Goal: Information Seeking & Learning: Learn about a topic

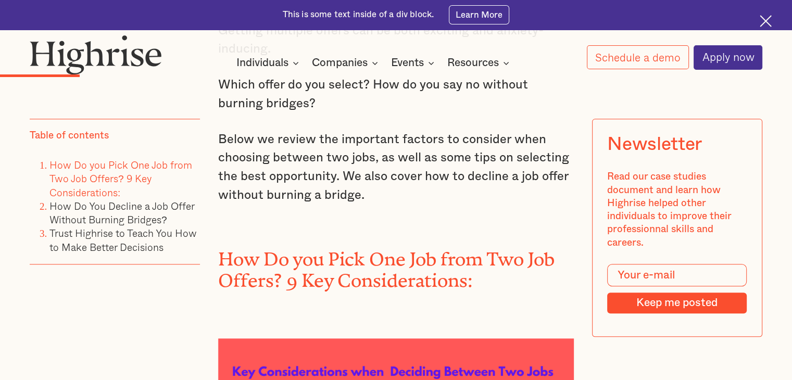
scroll to position [1329, 0]
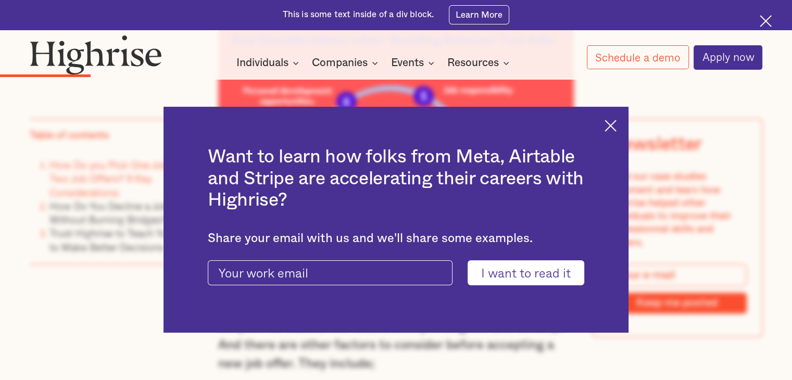
click at [617, 126] on img at bounding box center [611, 126] width 12 height 12
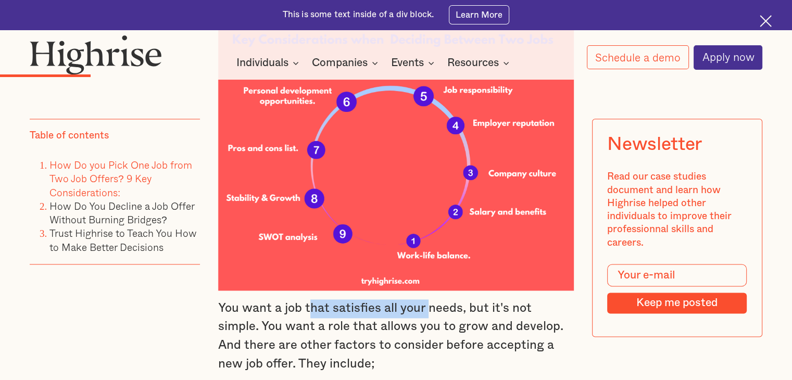
drag, startPoint x: 309, startPoint y: 298, endPoint x: 428, endPoint y: 296, distance: 118.2
type textarea "hat satisfies all your"
click at [428, 299] on p "You want a job that satisfies all your needs, but it's not simple. You want a r…" at bounding box center [396, 336] width 356 height 74
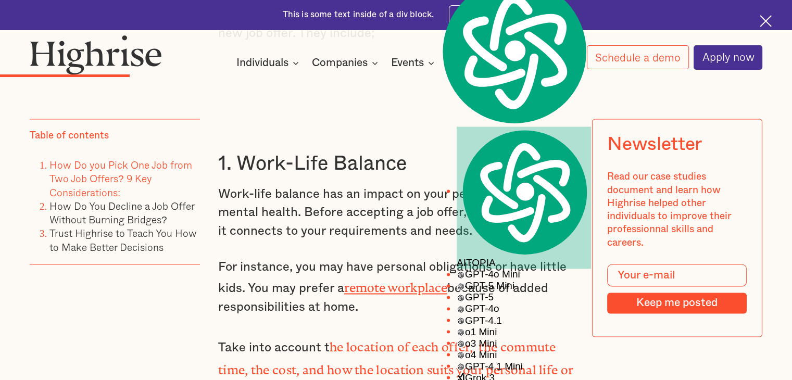
scroll to position [1662, 0]
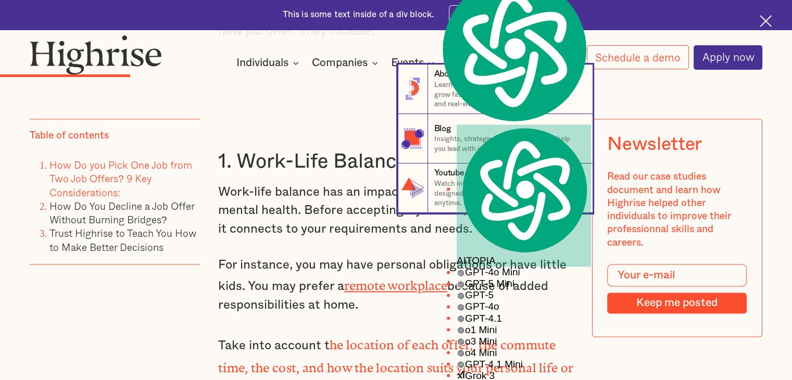
click at [387, 150] on nav "8 About Us Learn how we helps ambitious professionals grow faster through coach…" at bounding box center [396, 139] width 792 height 148
click at [321, 156] on nav "8 About Us Learn how we helps ambitious professionals grow faster through coach…" at bounding box center [396, 139] width 792 height 148
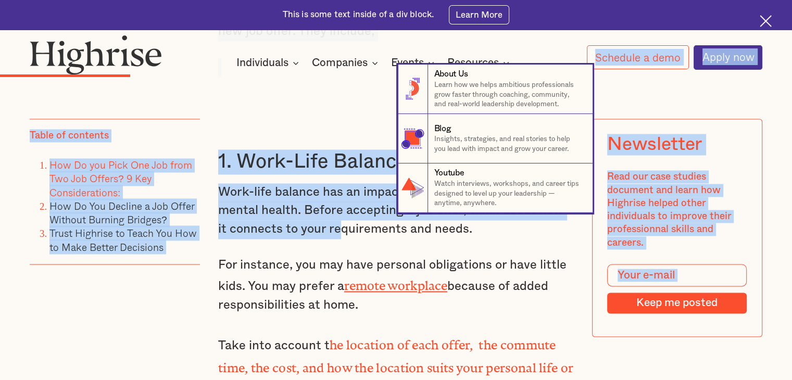
drag, startPoint x: 300, startPoint y: 201, endPoint x: 362, endPoint y: 206, distance: 62.7
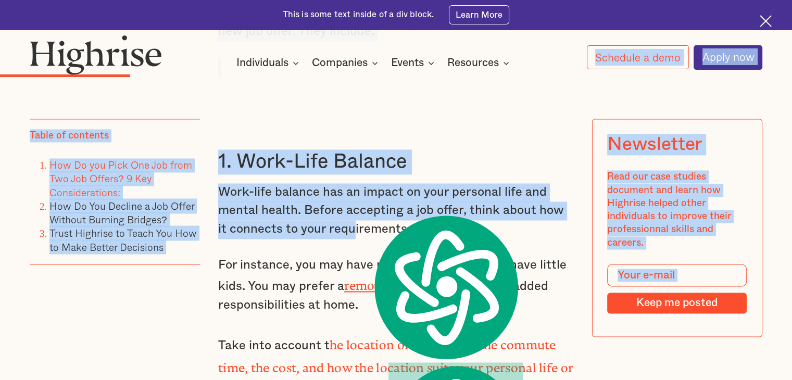
click at [473, 260] on p "For instance, you may have personal obligations or have little kids. You may pr…" at bounding box center [396, 285] width 356 height 59
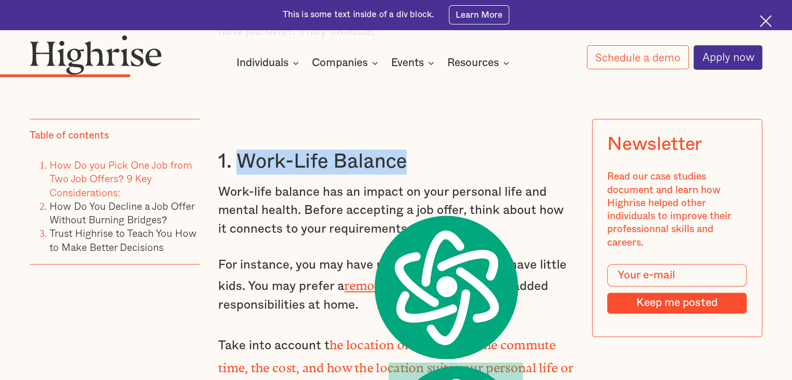
drag, startPoint x: 415, startPoint y: 157, endPoint x: 240, endPoint y: 157, distance: 175.0
click at [240, 157] on h3 "1. Work-Life Balance" at bounding box center [396, 161] width 356 height 25
copy h3 "Work-Life Balance"
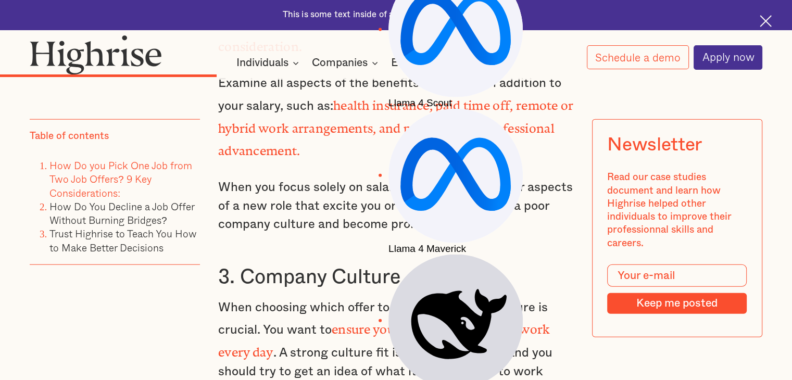
scroll to position [2393, 0]
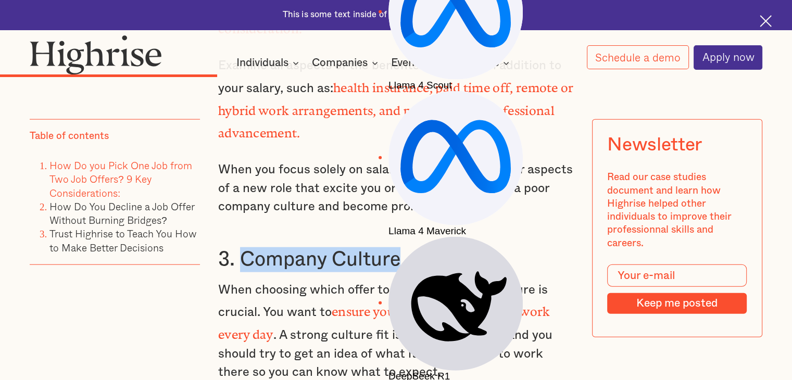
drag, startPoint x: 422, startPoint y: 223, endPoint x: 238, endPoint y: 232, distance: 184.6
click at [238, 247] on h3 "3. Company Culture" at bounding box center [396, 259] width 356 height 25
copy h3 "Company Culture"
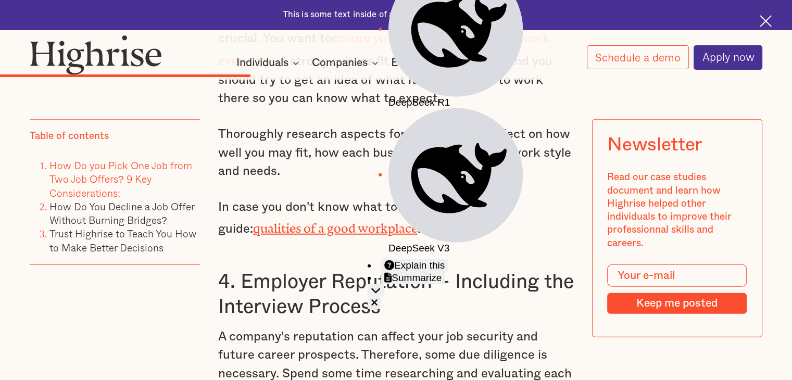
scroll to position [2671, 0]
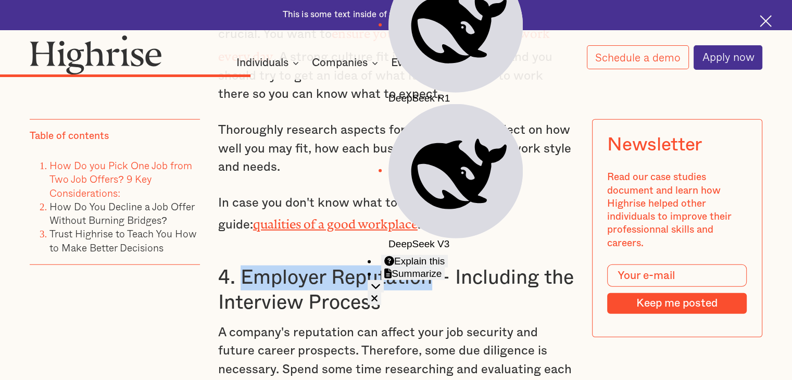
drag, startPoint x: 434, startPoint y: 242, endPoint x: 244, endPoint y: 244, distance: 190.1
click at [244, 266] on h3 "4. Employer Reputation – Including the Interview Process" at bounding box center [396, 290] width 356 height 49
copy h3 "Employer Reputation"
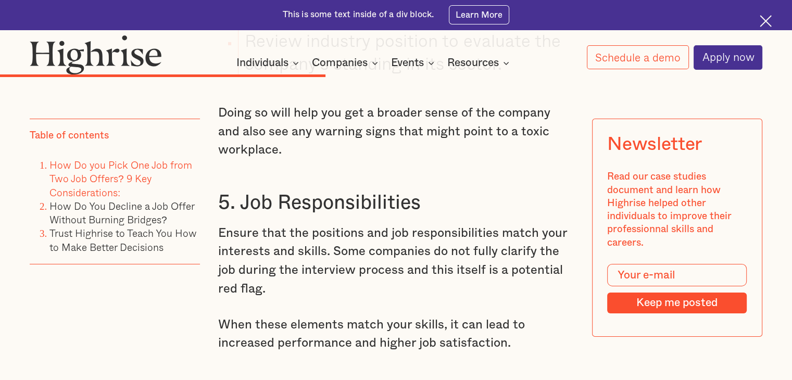
scroll to position [3303, 0]
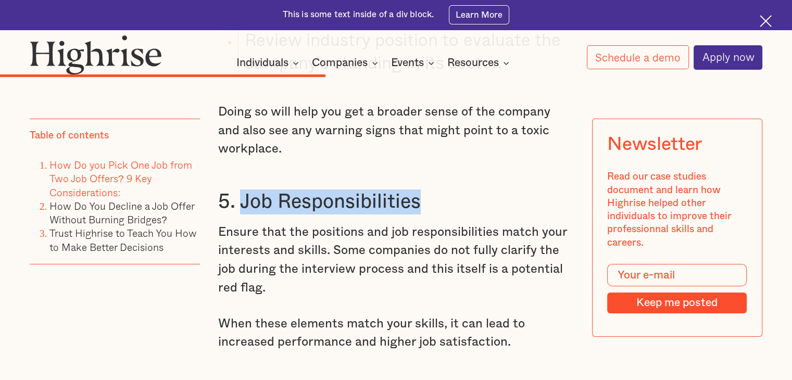
drag, startPoint x: 430, startPoint y: 164, endPoint x: 240, endPoint y: 173, distance: 189.8
click at [240, 190] on h3 "5. Job Responsibilities" at bounding box center [396, 202] width 356 height 25
copy h3 "Job Responsibilities"
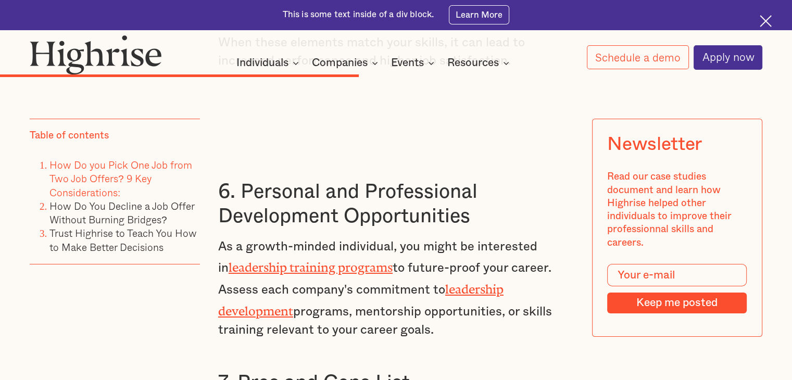
scroll to position [3587, 0]
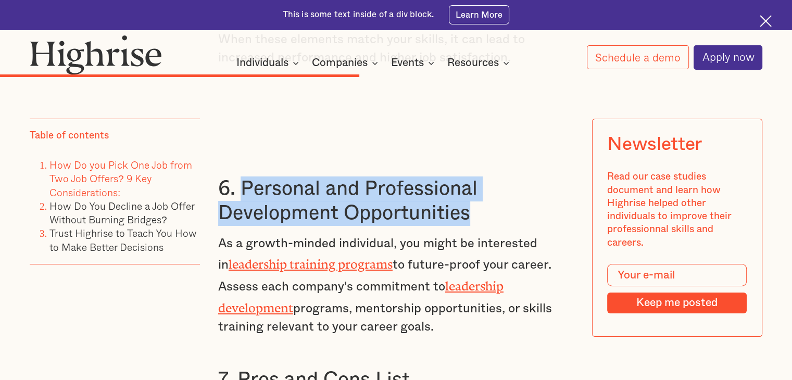
drag, startPoint x: 485, startPoint y: 178, endPoint x: 243, endPoint y: 158, distance: 242.4
click at [243, 177] on h3 "6. Personal and Professional Development Opportunities" at bounding box center [396, 201] width 356 height 49
copy h3 "Personal and Professional Development Opportunities"
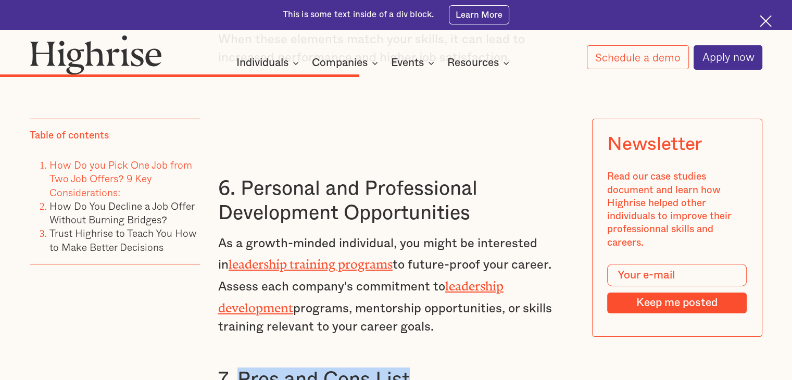
drag, startPoint x: 419, startPoint y: 333, endPoint x: 238, endPoint y: 345, distance: 181.1
click at [238, 368] on h3 "7. Pros and Cons List" at bounding box center [396, 380] width 356 height 25
copy h3 "Pros and Cons List"
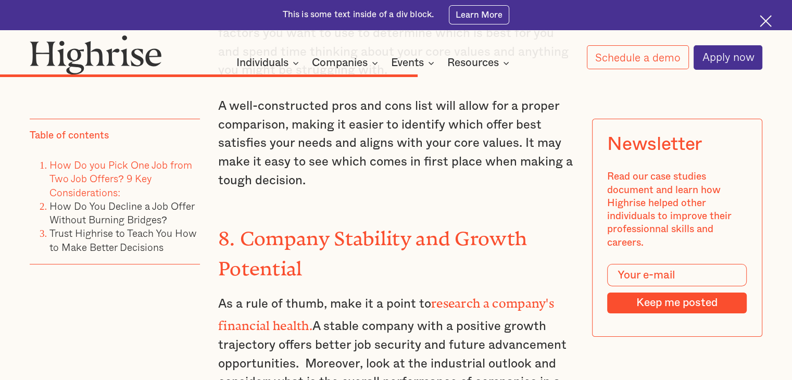
scroll to position [4085, 0]
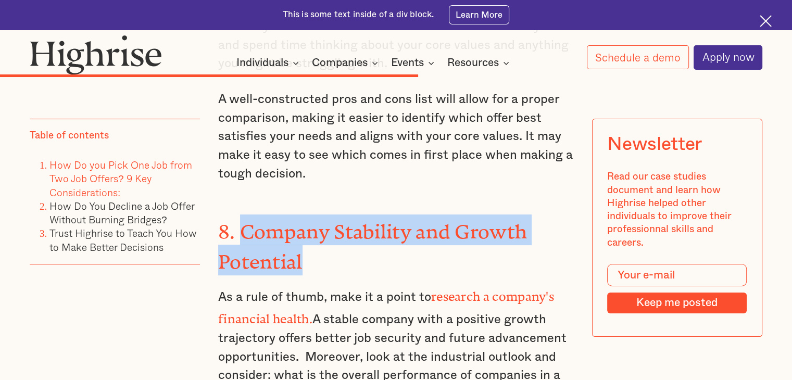
drag, startPoint x: 307, startPoint y: 210, endPoint x: 244, endPoint y: 177, distance: 71.5
click at [244, 215] on h3 "8. Company Stability and Growth Potential" at bounding box center [396, 245] width 356 height 61
copy strong "Company Stability and Growth Potential"
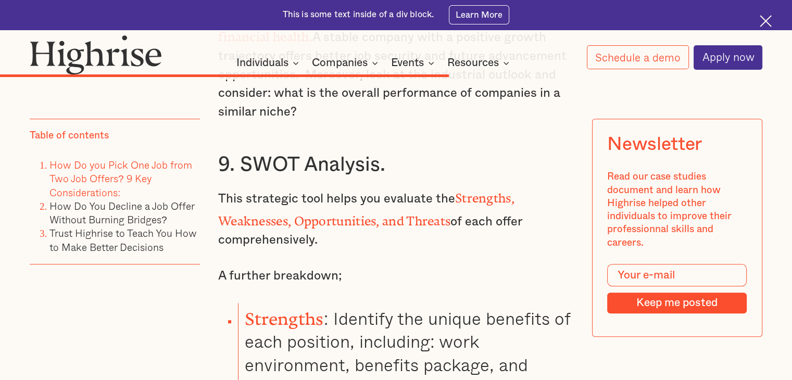
scroll to position [4335, 0]
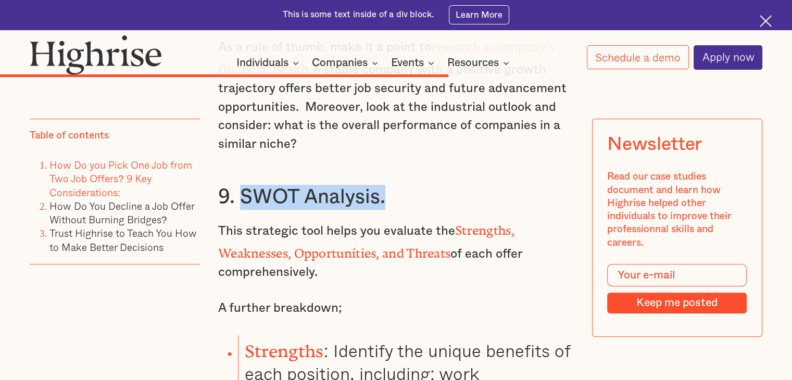
drag, startPoint x: 344, startPoint y: 136, endPoint x: 235, endPoint y: 146, distance: 108.8
click at [235, 185] on h3 "9. SWOT Analysis." at bounding box center [396, 197] width 356 height 25
copy h3 "SWOT Analysis."
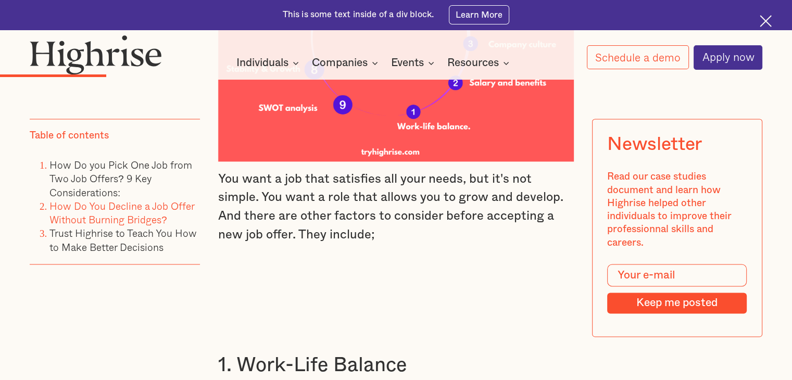
scroll to position [1458, 0]
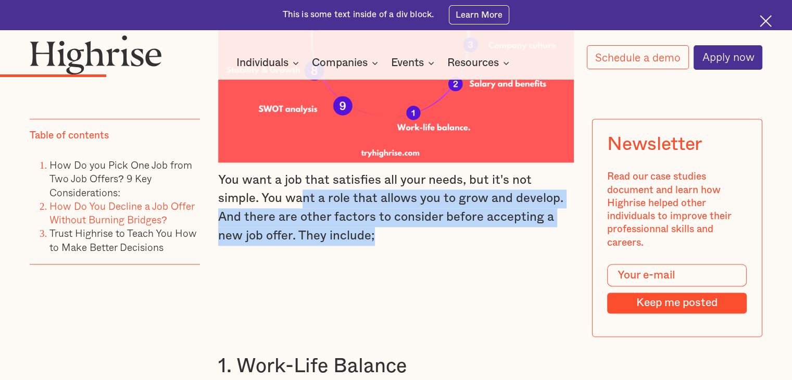
drag, startPoint x: 799, startPoint y: 134, endPoint x: 263, endPoint y: 193, distance: 539.6
click at [247, 189] on p "You want a job that satisfies all your needs, but it's not simple. You want a r…" at bounding box center [396, 208] width 356 height 74
click at [335, 224] on p "You want a job that satisfies all your needs, but it's not simple. You want a r…" at bounding box center [396, 208] width 356 height 74
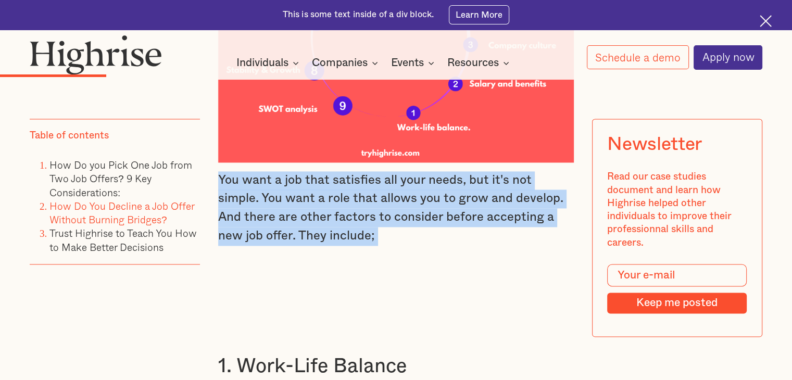
drag, startPoint x: 327, startPoint y: 232, endPoint x: 213, endPoint y: 178, distance: 125.8
